Goal: Transaction & Acquisition: Register for event/course

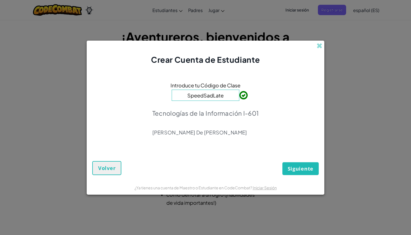
click at [300, 173] on button "Siguiente" at bounding box center [300, 168] width 36 height 13
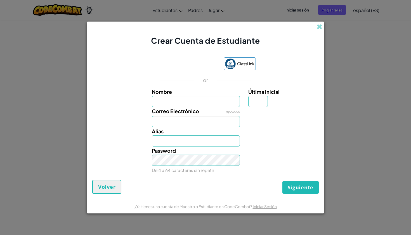
click at [100, 187] on span "Volver" at bounding box center [106, 186] width 17 height 7
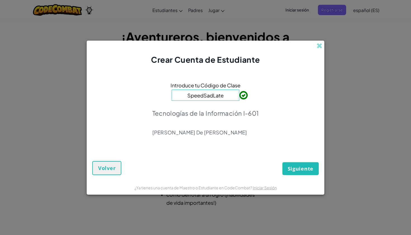
click at [100, 187] on div "¿Ya tienes una cuenta de Maestro o Estudiante en CodeCombat? Iniciar Sesión" at bounding box center [206, 187] width 238 height 14
click at [321, 44] on span at bounding box center [319, 46] width 6 height 6
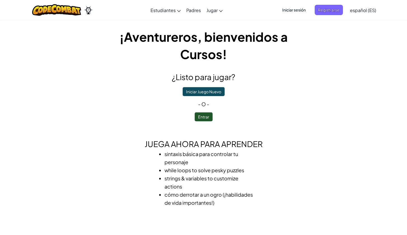
click at [200, 116] on button "Entrar" at bounding box center [204, 116] width 18 height 9
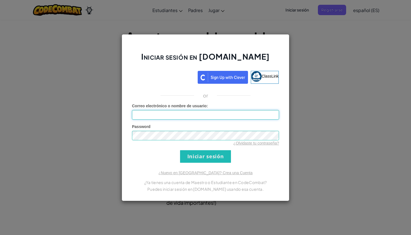
type input "[PERSON_NAME]"
click at [205, 156] on input "Iniciar sesión" at bounding box center [205, 156] width 51 height 13
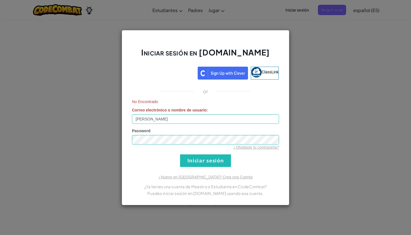
click at [209, 165] on input "Iniciar sesión" at bounding box center [205, 160] width 51 height 13
click at [208, 158] on input "Iniciar sesión" at bounding box center [205, 160] width 51 height 13
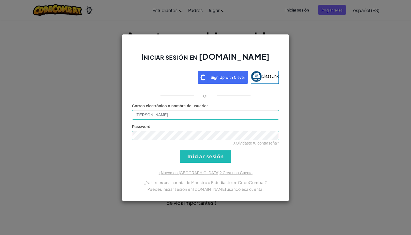
click at [208, 158] on input "Iniciar sesión" at bounding box center [205, 156] width 51 height 13
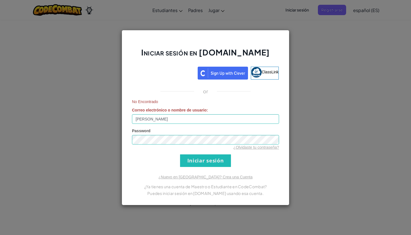
drag, startPoint x: 208, startPoint y: 158, endPoint x: 310, endPoint y: 94, distance: 120.7
click at [216, 151] on form "No Encontrado Correo electrónico o nombre de usuario : [PERSON_NAME] Password ¿…" at bounding box center [205, 133] width 147 height 68
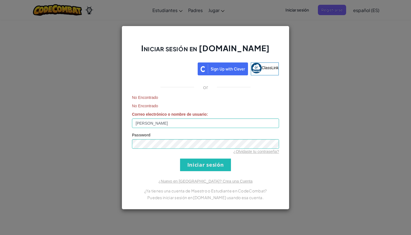
click at [314, 77] on div "Iniciar sesión en [DOMAIN_NAME] ClassLink or No Encontrado No Encontrado Correo…" at bounding box center [205, 117] width 411 height 235
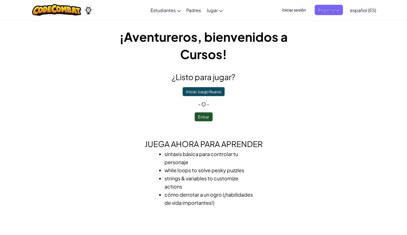
click at [197, 95] on button "Iniciar Juego Nuevo" at bounding box center [204, 91] width 42 height 9
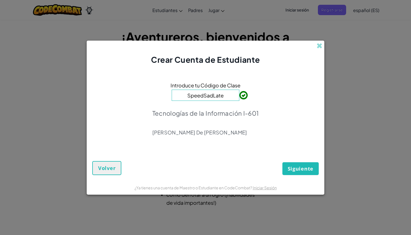
click at [293, 167] on span "Siguiente" at bounding box center [301, 168] width 26 height 7
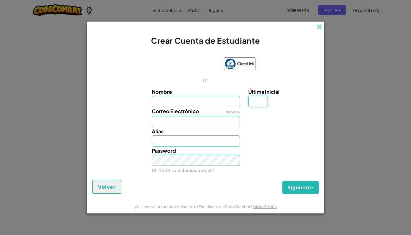
click at [344, 99] on div "Crear Cuenta de Estudiante ClassLink or Nombre Última inicial Correo Electrónic…" at bounding box center [205, 117] width 411 height 235
click at [318, 23] on div "Crear Cuenta de Estudiante" at bounding box center [206, 34] width 238 height 25
click at [319, 25] on span at bounding box center [319, 27] width 6 height 6
